Goal: Check status: Check status

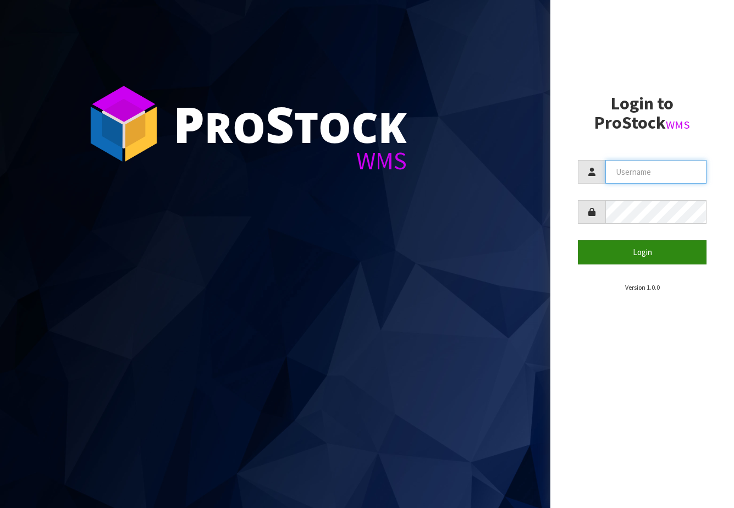
type input "NEOGEN"
click at [622, 258] on button "Login" at bounding box center [642, 252] width 129 height 24
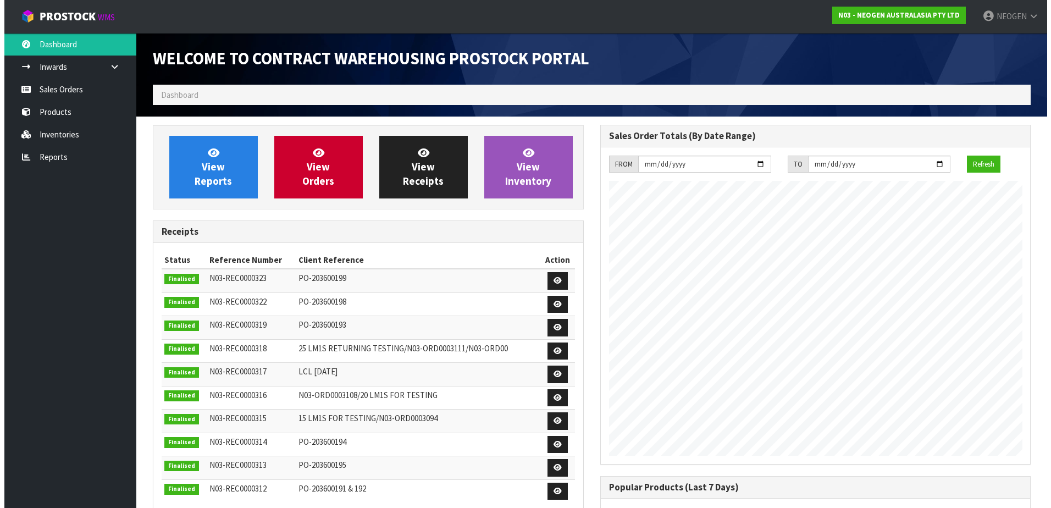
scroll to position [609, 447]
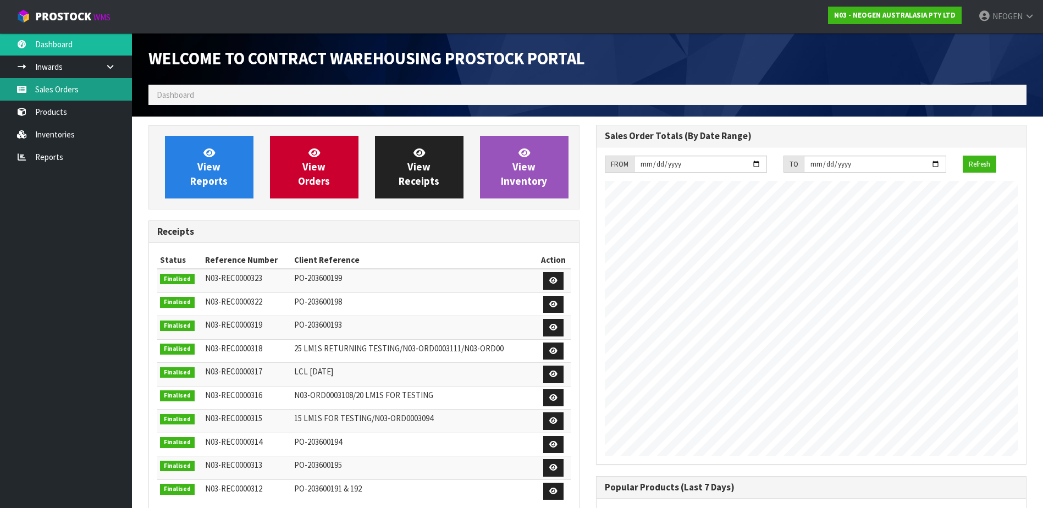
click at [52, 91] on link "Sales Orders" at bounding box center [66, 89] width 132 height 23
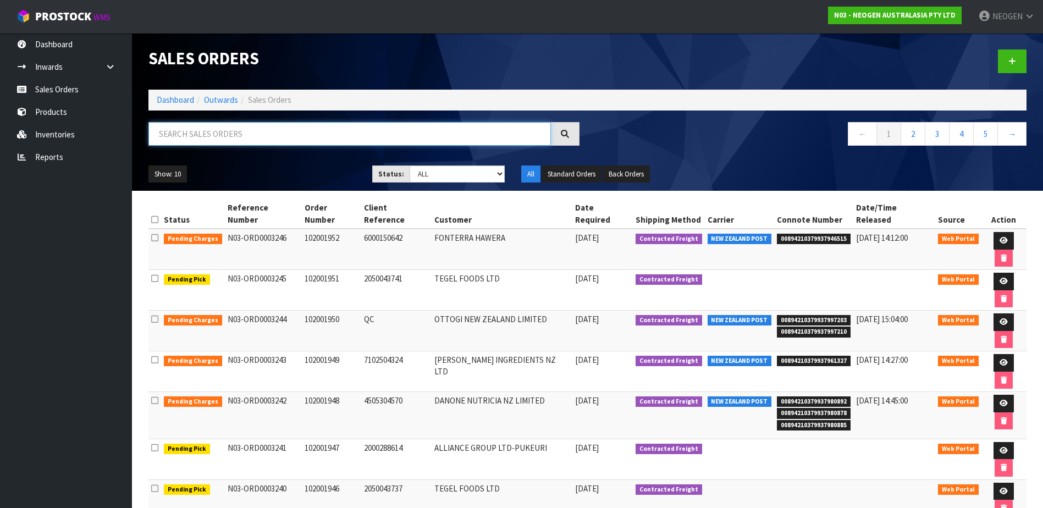
click at [198, 130] on input "text" at bounding box center [349, 134] width 402 height 24
paste input "1200020133"
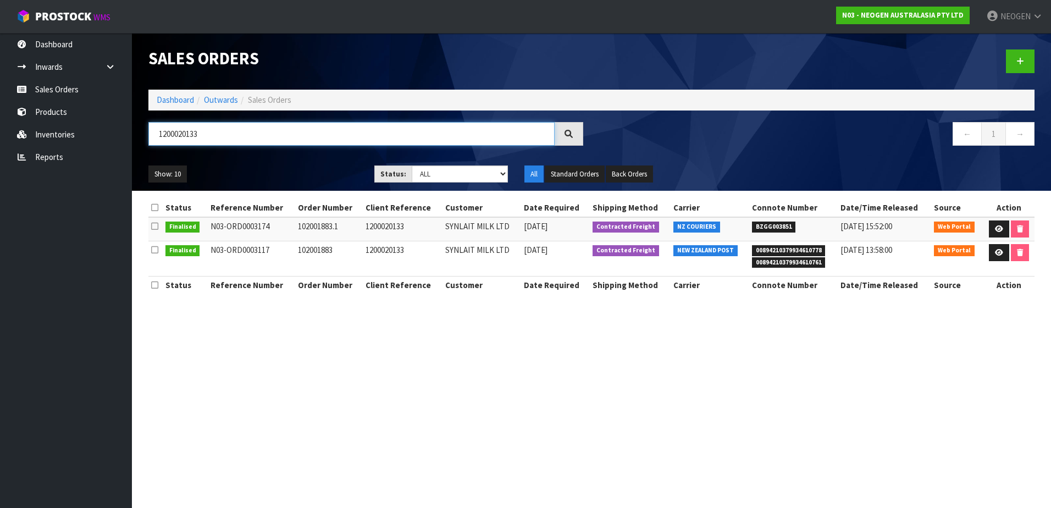
type input "1200020133"
click at [733, 229] on icon at bounding box center [999, 228] width 8 height 7
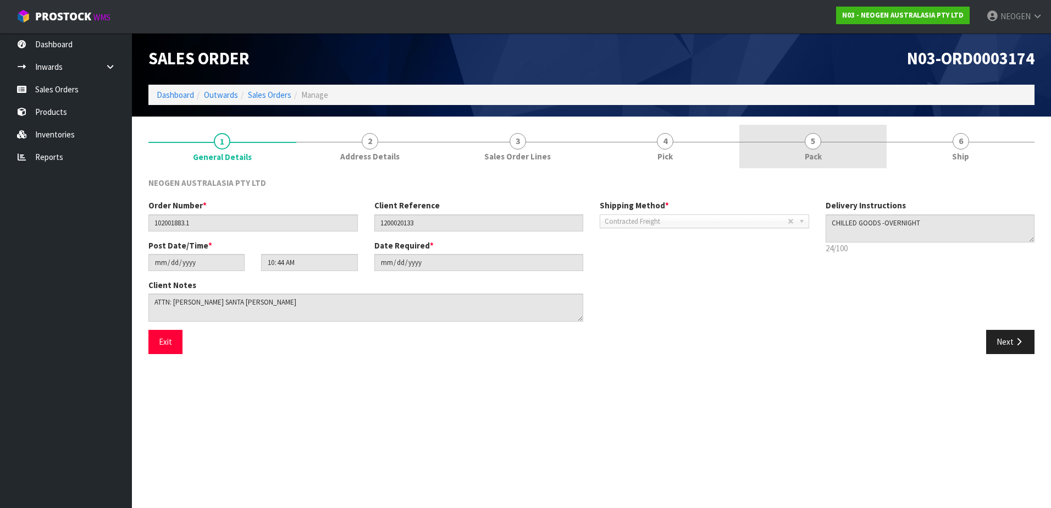
click at [733, 140] on span "5" at bounding box center [813, 141] width 16 height 16
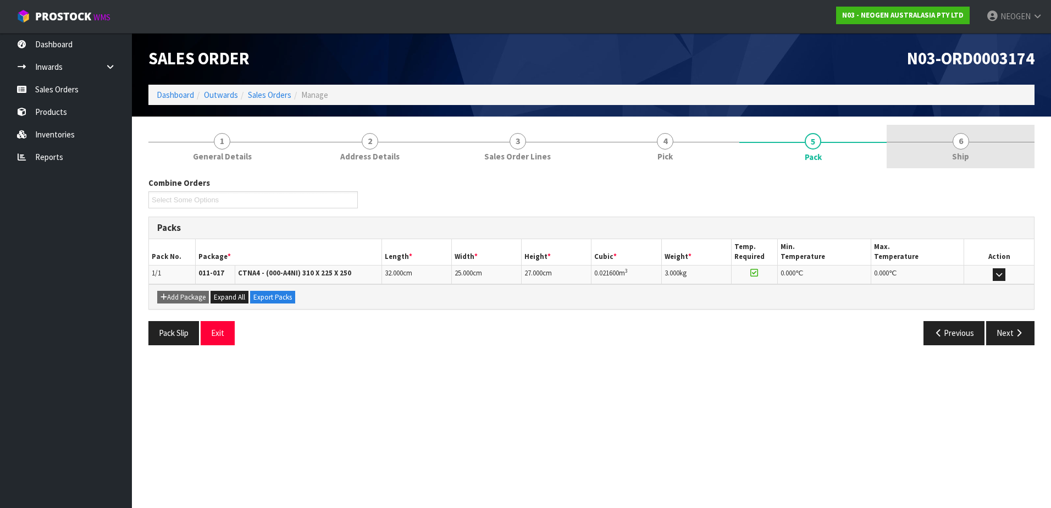
click at [733, 141] on span "6" at bounding box center [960, 141] width 16 height 16
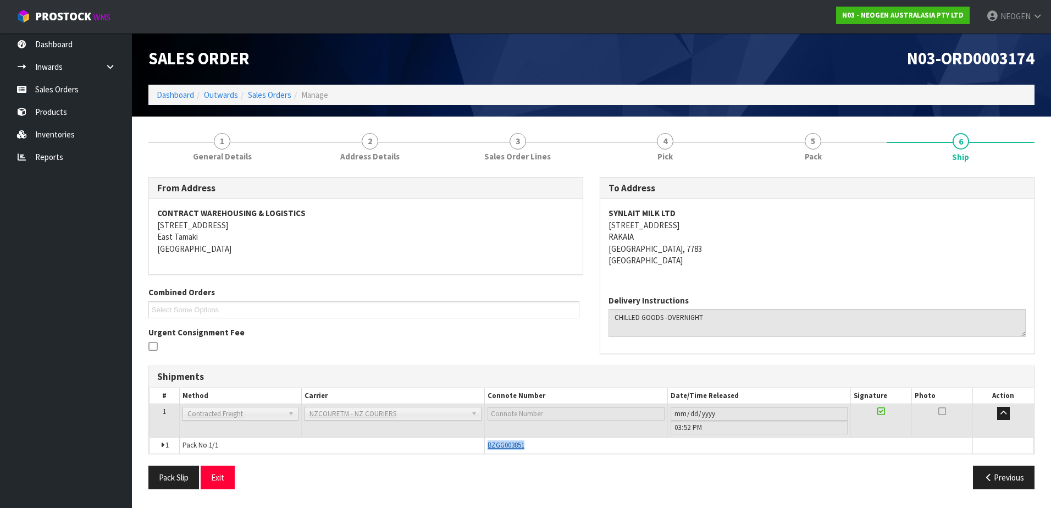
drag, startPoint x: 526, startPoint y: 444, endPoint x: 489, endPoint y: 444, distance: 36.8
click at [489, 444] on div "BZGG003851" at bounding box center [728, 445] width 482 height 10
copy span "BZGG003851"
click at [216, 138] on span "1" at bounding box center [222, 141] width 16 height 16
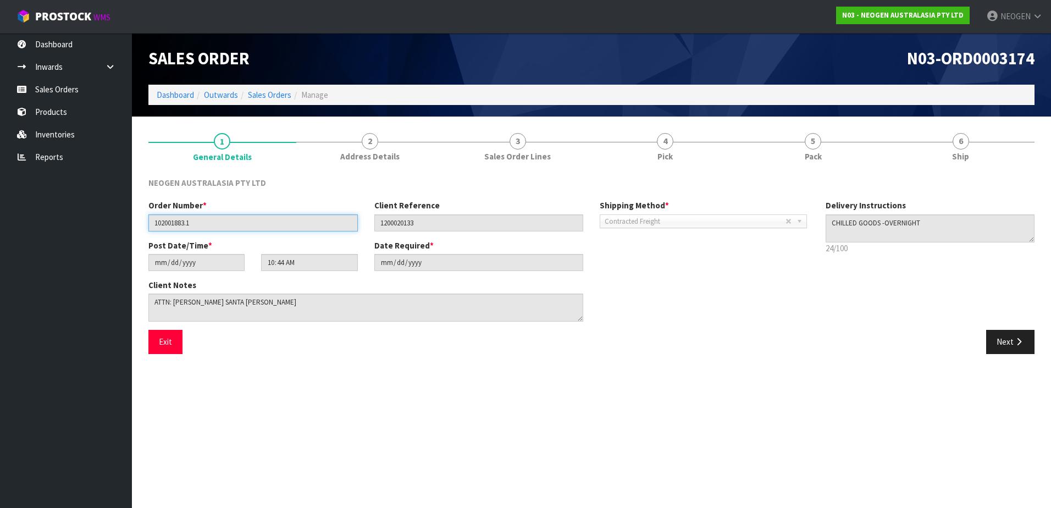
drag, startPoint x: 203, startPoint y: 223, endPoint x: 134, endPoint y: 221, distance: 69.3
click at [134, 221] on section "1 General Details 2 Address Details 3 Sales Order Lines 4 Pick 5 Pack 6 Ship NE…" at bounding box center [591, 244] width 919 height 254
click at [321, 221] on input "102001883.1" at bounding box center [252, 222] width 209 height 17
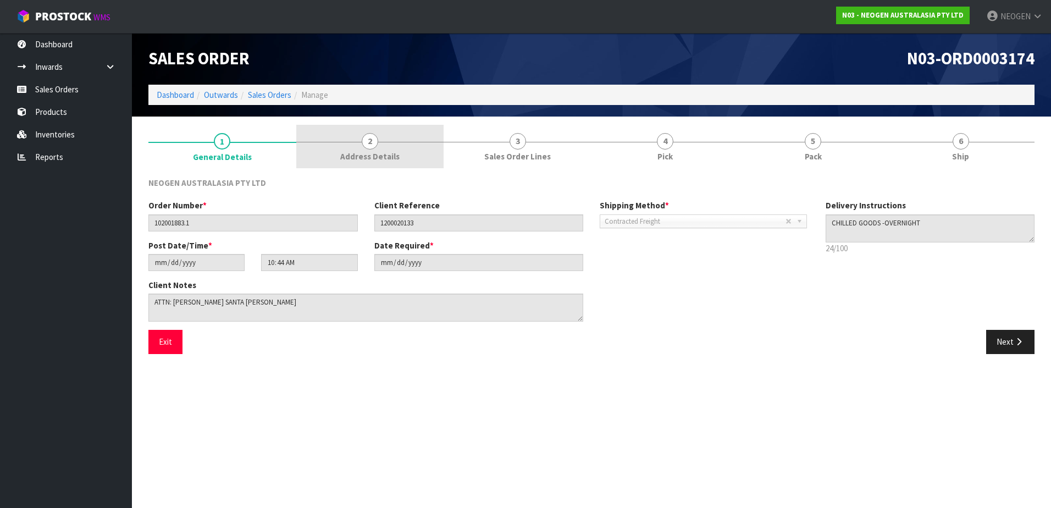
click at [375, 142] on span "2" at bounding box center [370, 141] width 16 height 16
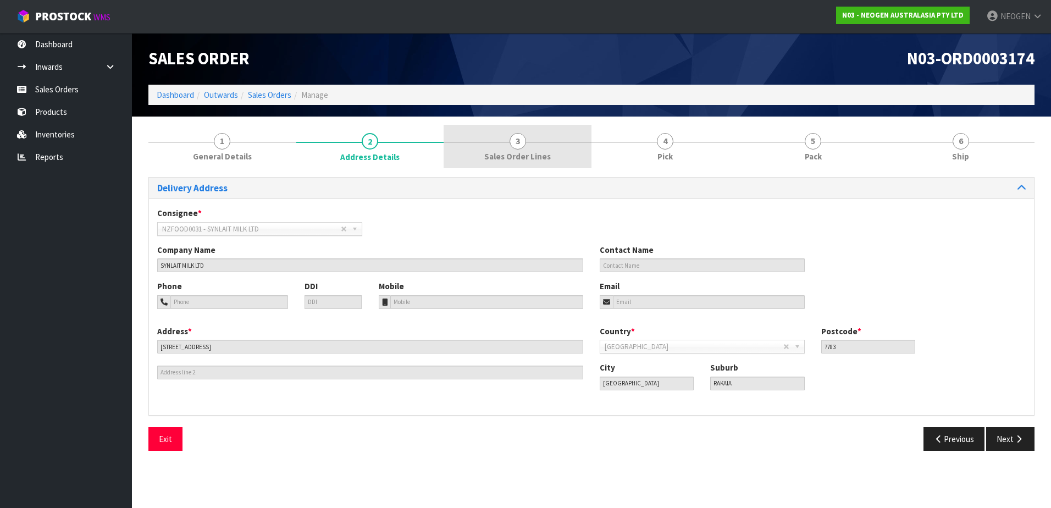
click at [522, 139] on span "3" at bounding box center [517, 141] width 16 height 16
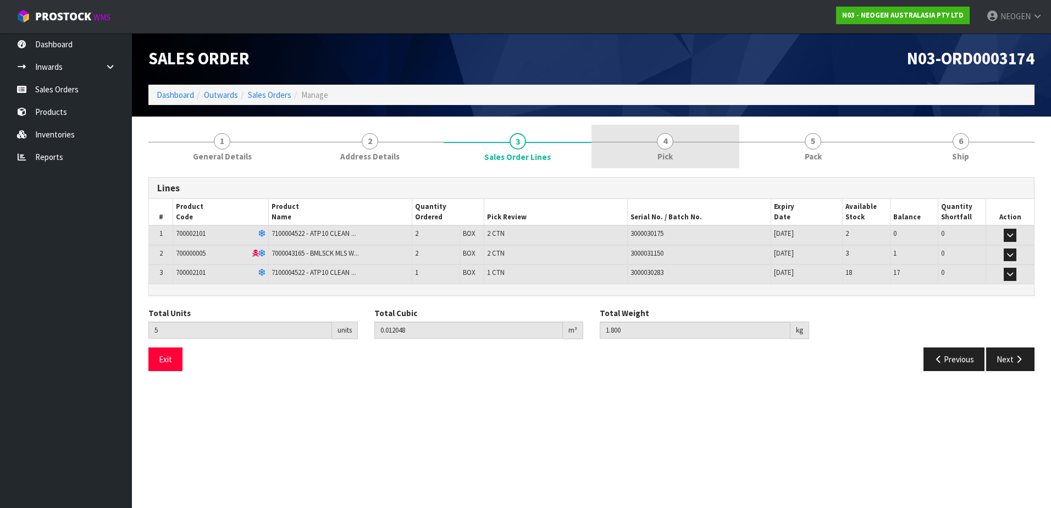
click at [660, 141] on span "4" at bounding box center [665, 141] width 16 height 16
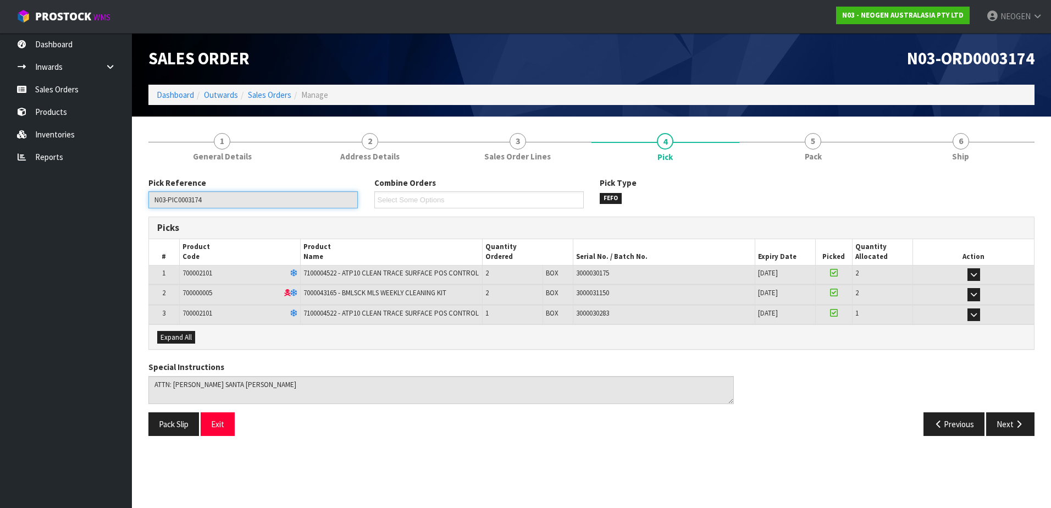
drag, startPoint x: 213, startPoint y: 195, endPoint x: 148, endPoint y: 200, distance: 65.6
click at [148, 200] on div "Pick Reference N03-PIC0003174" at bounding box center [253, 192] width 226 height 31
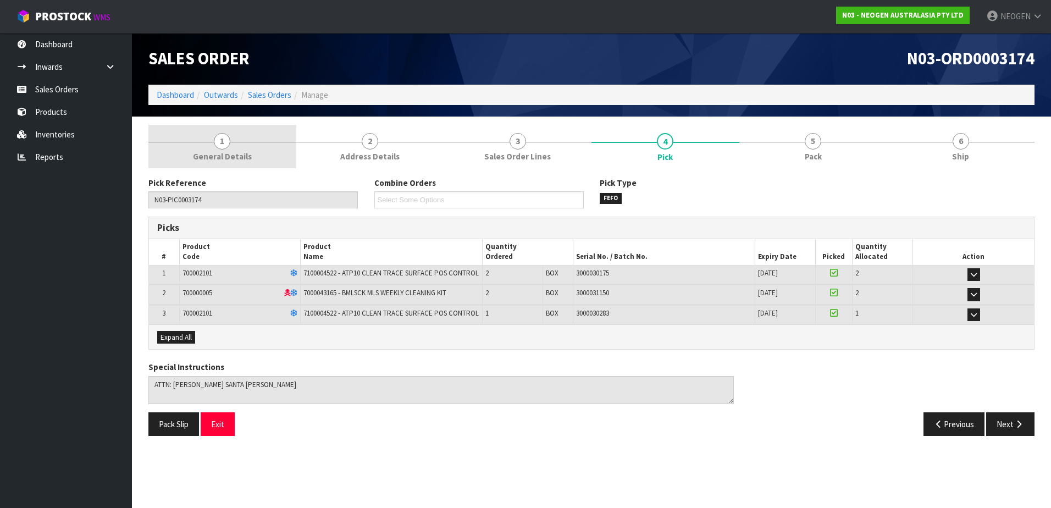
click at [227, 142] on span "1" at bounding box center [222, 141] width 16 height 16
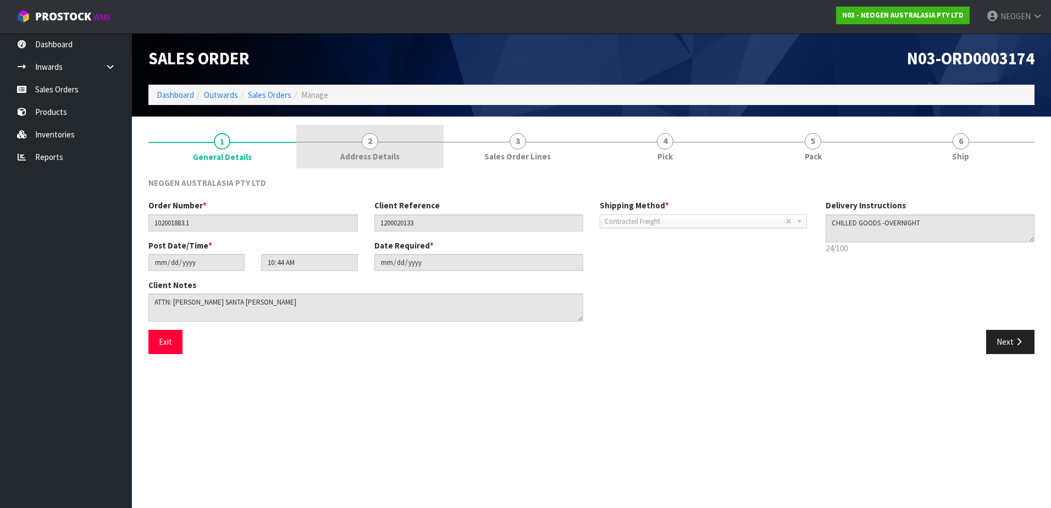
click at [368, 142] on span "2" at bounding box center [370, 141] width 16 height 16
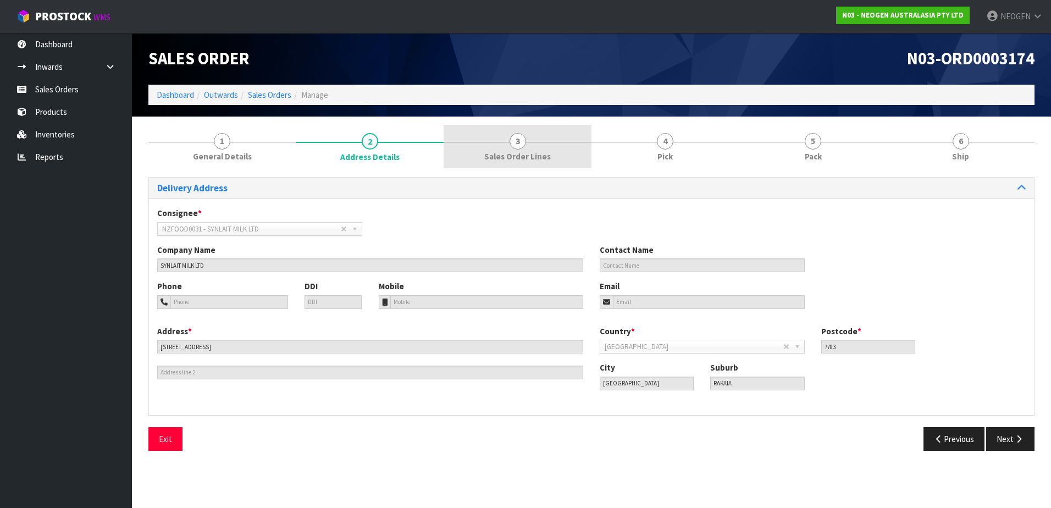
click at [517, 141] on span "3" at bounding box center [517, 141] width 16 height 16
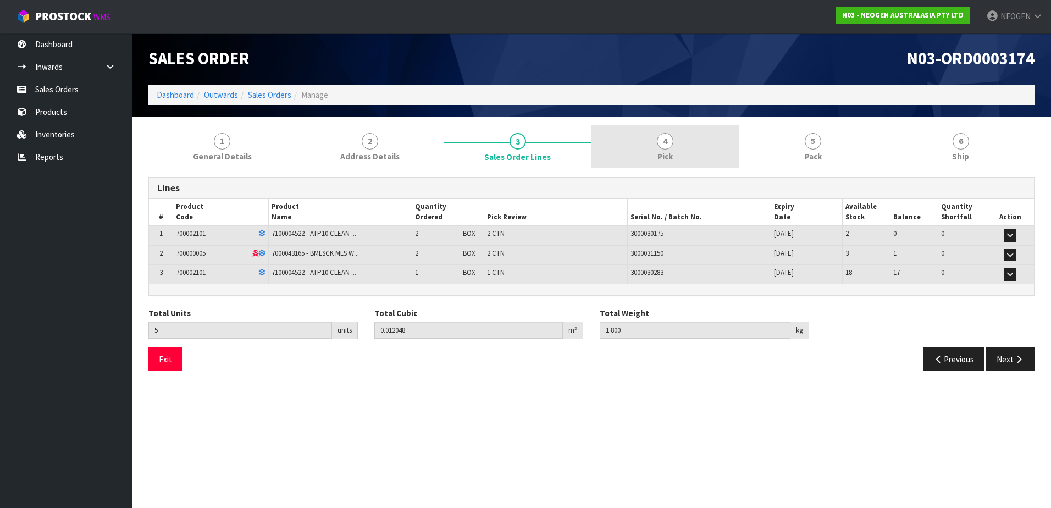
click at [662, 137] on span "4" at bounding box center [665, 141] width 16 height 16
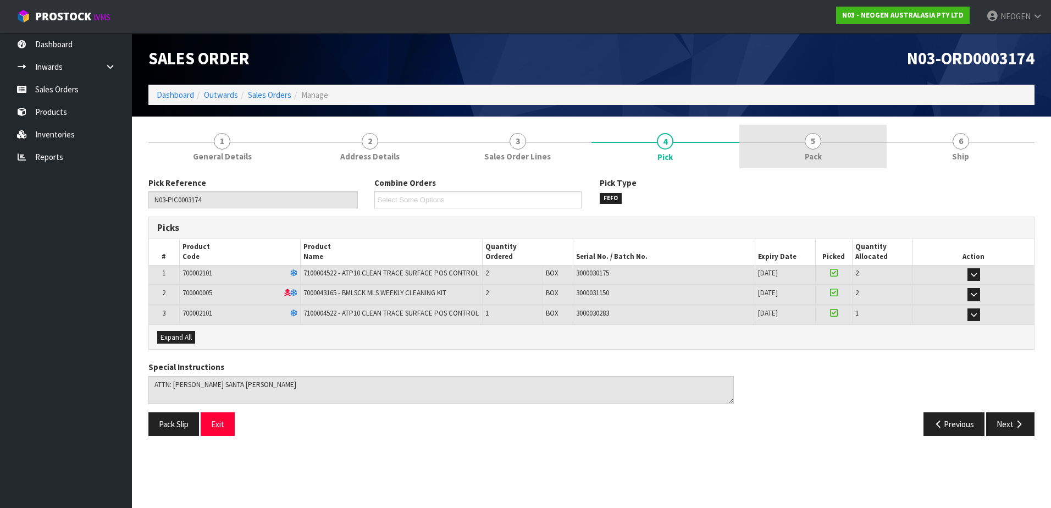
click at [733, 140] on span "5" at bounding box center [813, 141] width 16 height 16
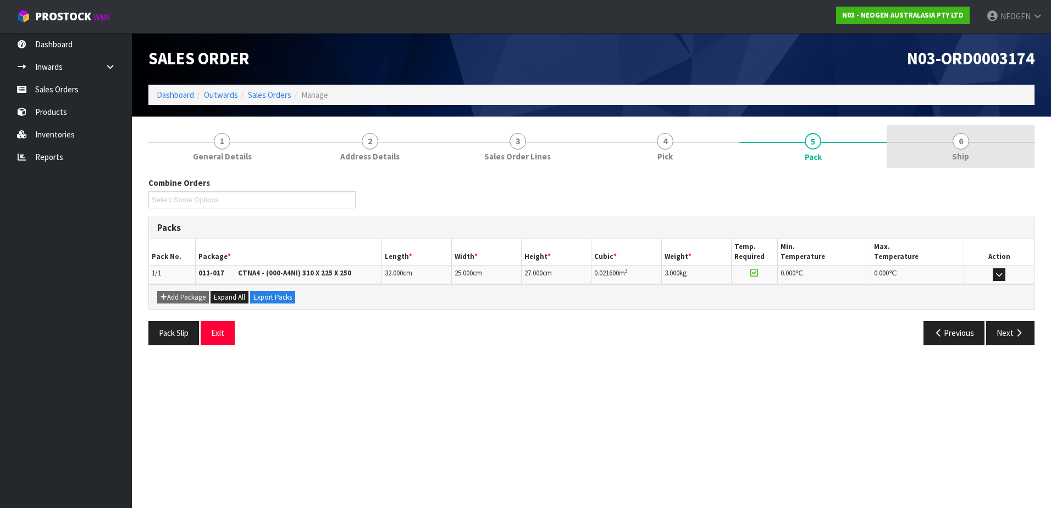
click at [733, 139] on span "6" at bounding box center [960, 141] width 16 height 16
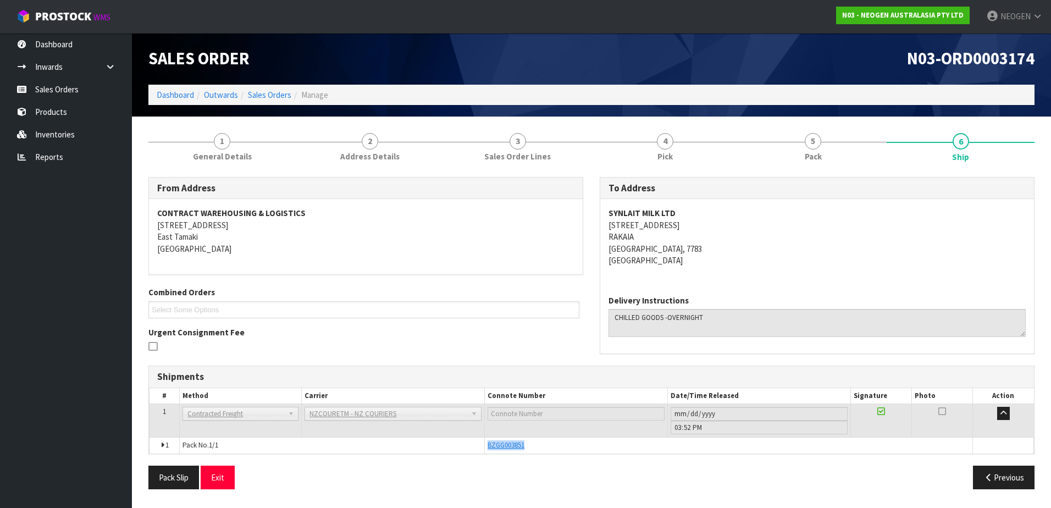
drag, startPoint x: 528, startPoint y: 445, endPoint x: 483, endPoint y: 446, distance: 45.1
click at [483, 446] on tr "1 Pack No. 1/1 BZGG003851 Glass Charge 0.021600 m 3 3.000 kg" at bounding box center [591, 445] width 884 height 16
copy tr "BZGG003851"
